Goal: Obtain resource: Download file/media

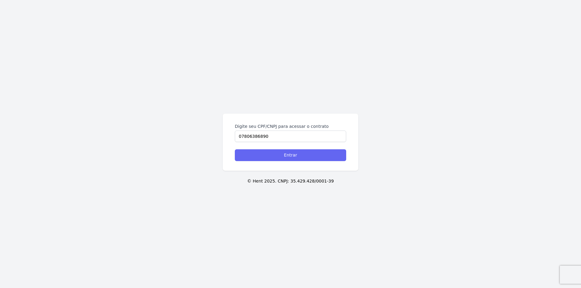
type input "07806386890"
click at [287, 155] on input "Entrar" at bounding box center [290, 155] width 111 height 12
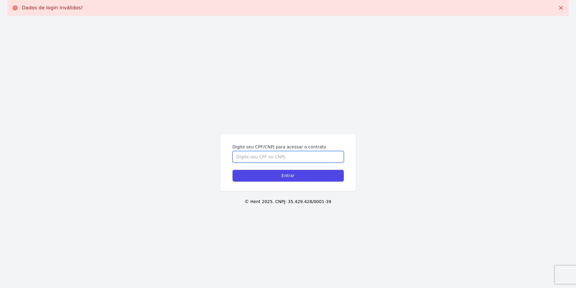
click at [274, 161] on input "Digite seu CPF/CNPJ para acessar o contrato" at bounding box center [288, 156] width 111 height 11
type input "07806386890"
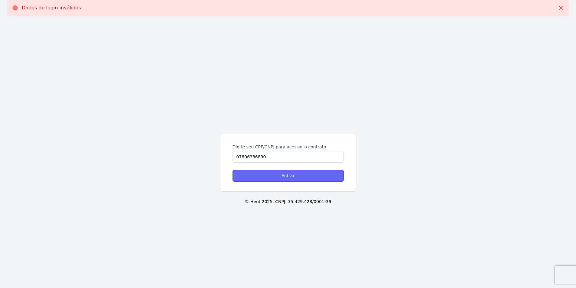
click at [283, 176] on input "Entrar" at bounding box center [288, 176] width 111 height 12
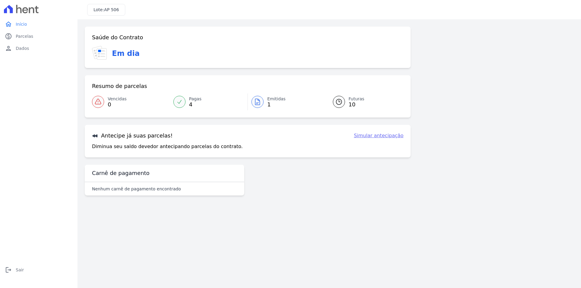
click at [270, 100] on span "Emitidas" at bounding box center [276, 99] width 18 height 6
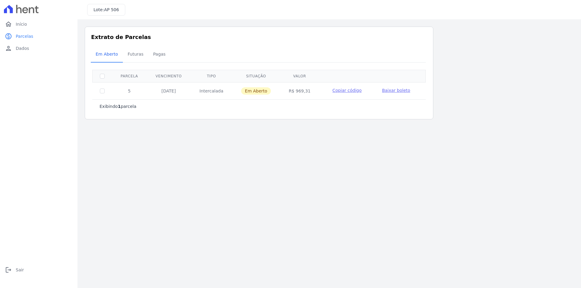
click at [395, 90] on span "Baixar boleto" at bounding box center [396, 90] width 28 height 5
